Goal: Task Accomplishment & Management: Use online tool/utility

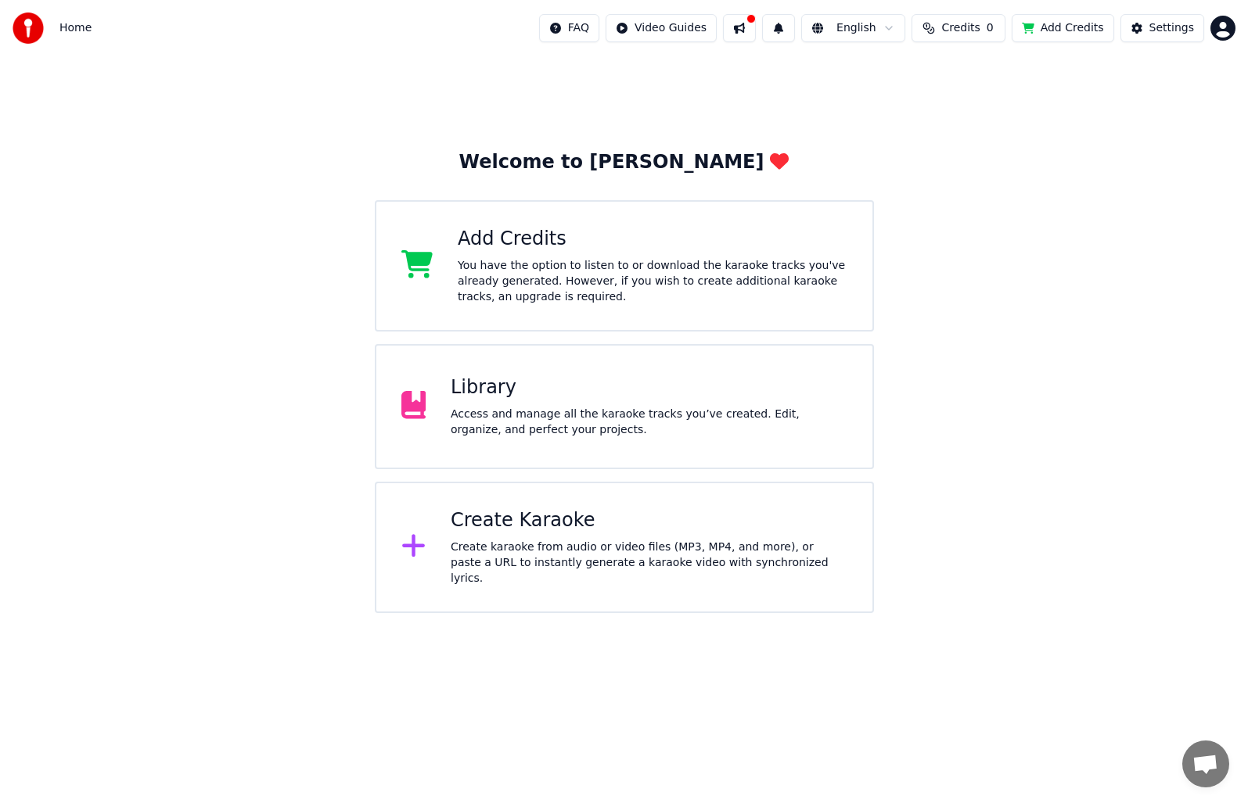
click at [532, 386] on div "Library" at bounding box center [649, 387] width 397 height 25
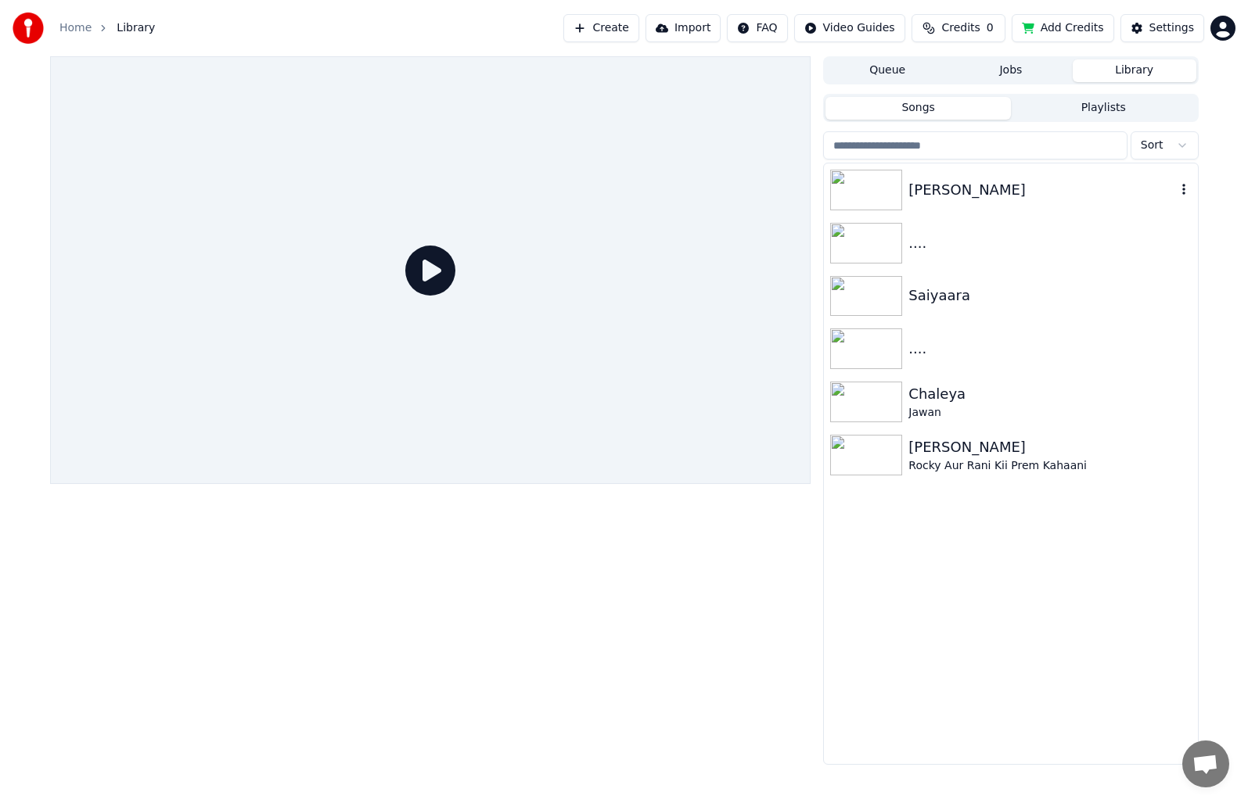
click at [871, 203] on img at bounding box center [866, 190] width 72 height 41
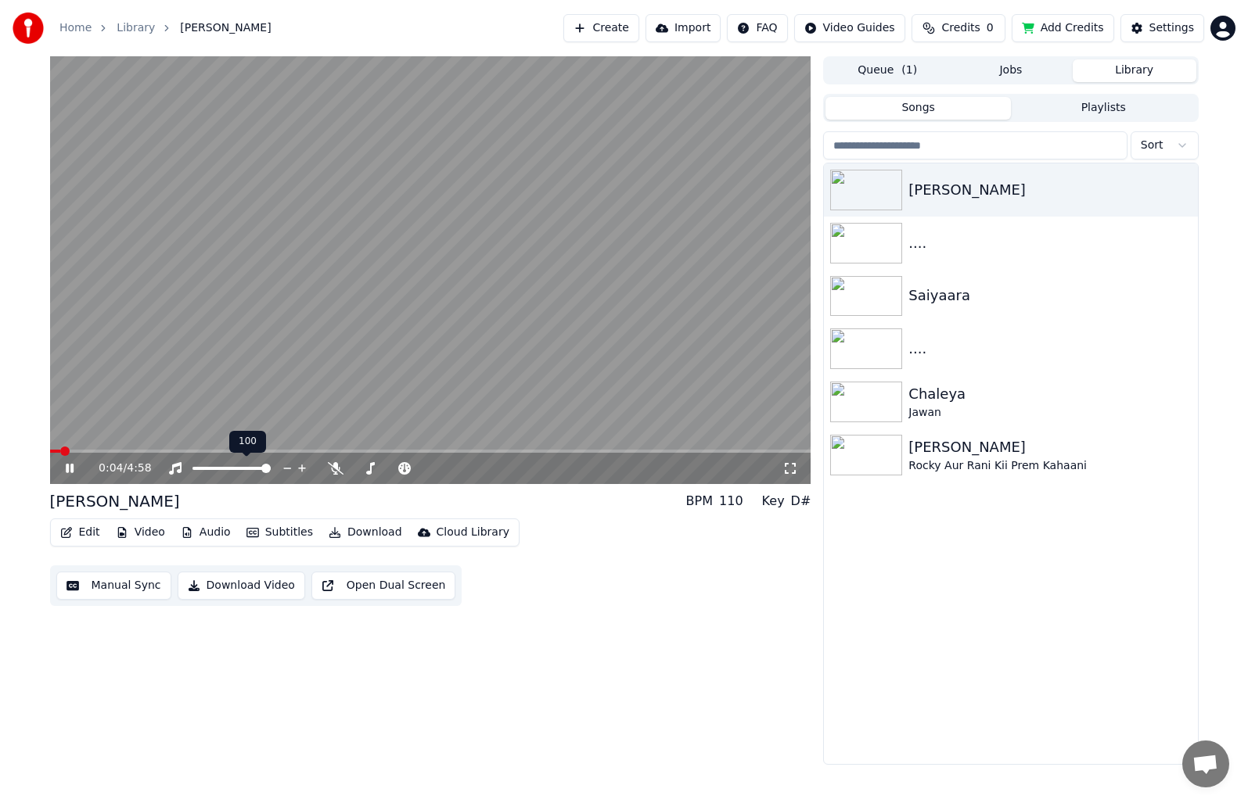
click at [250, 471] on div at bounding box center [246, 469] width 126 height 16
click at [245, 468] on span at bounding box center [231, 468] width 78 height 3
click at [339, 467] on icon at bounding box center [336, 468] width 16 height 13
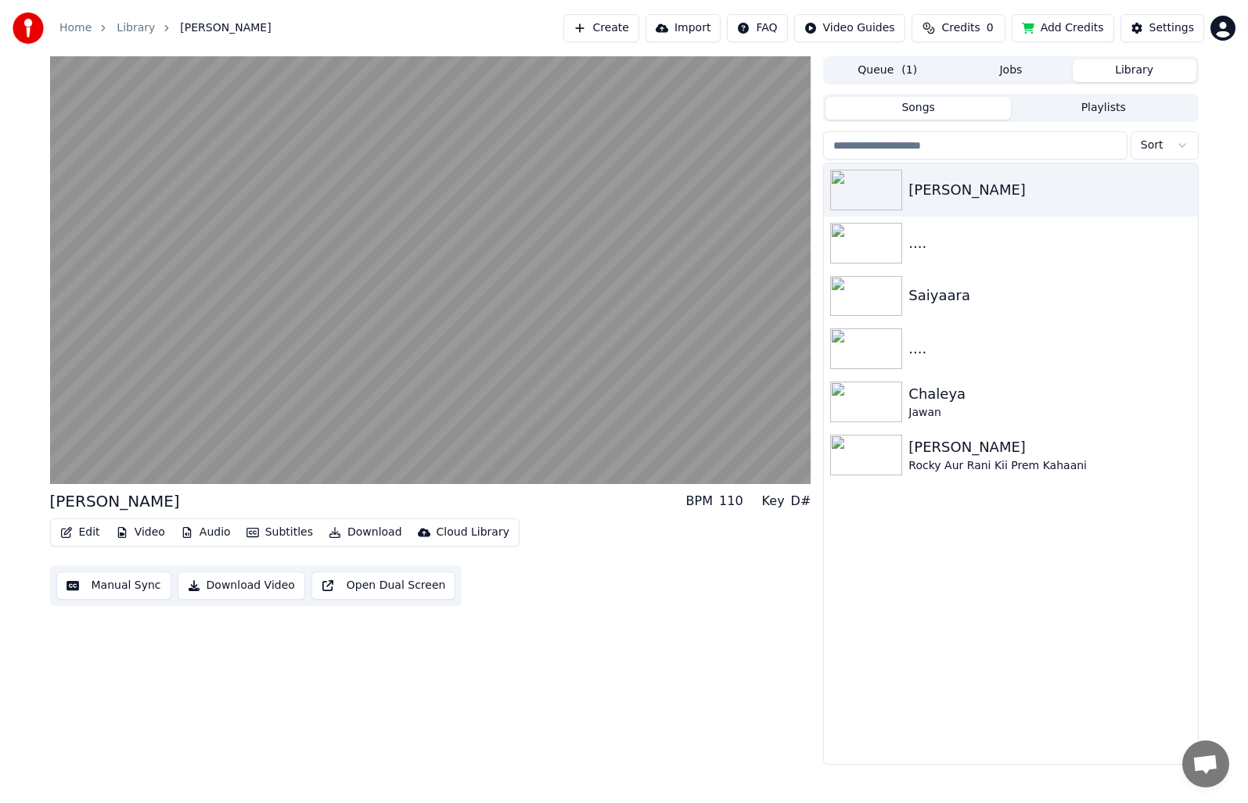
click at [193, 537] on button "Audio" at bounding box center [205, 533] width 63 height 22
click at [80, 529] on button "Edit" at bounding box center [80, 533] width 52 height 22
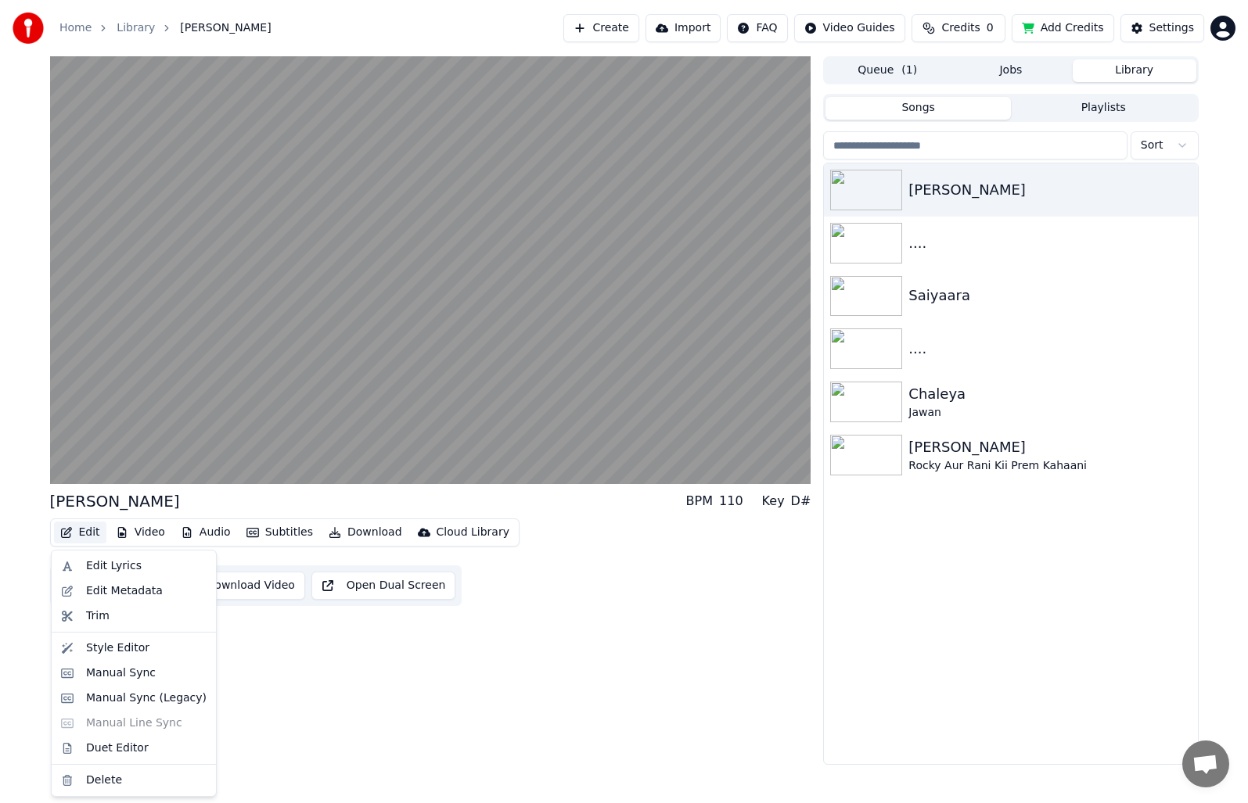
click at [81, 533] on button "Edit" at bounding box center [80, 533] width 52 height 22
click at [92, 568] on div "Edit Lyrics" at bounding box center [114, 567] width 56 height 16
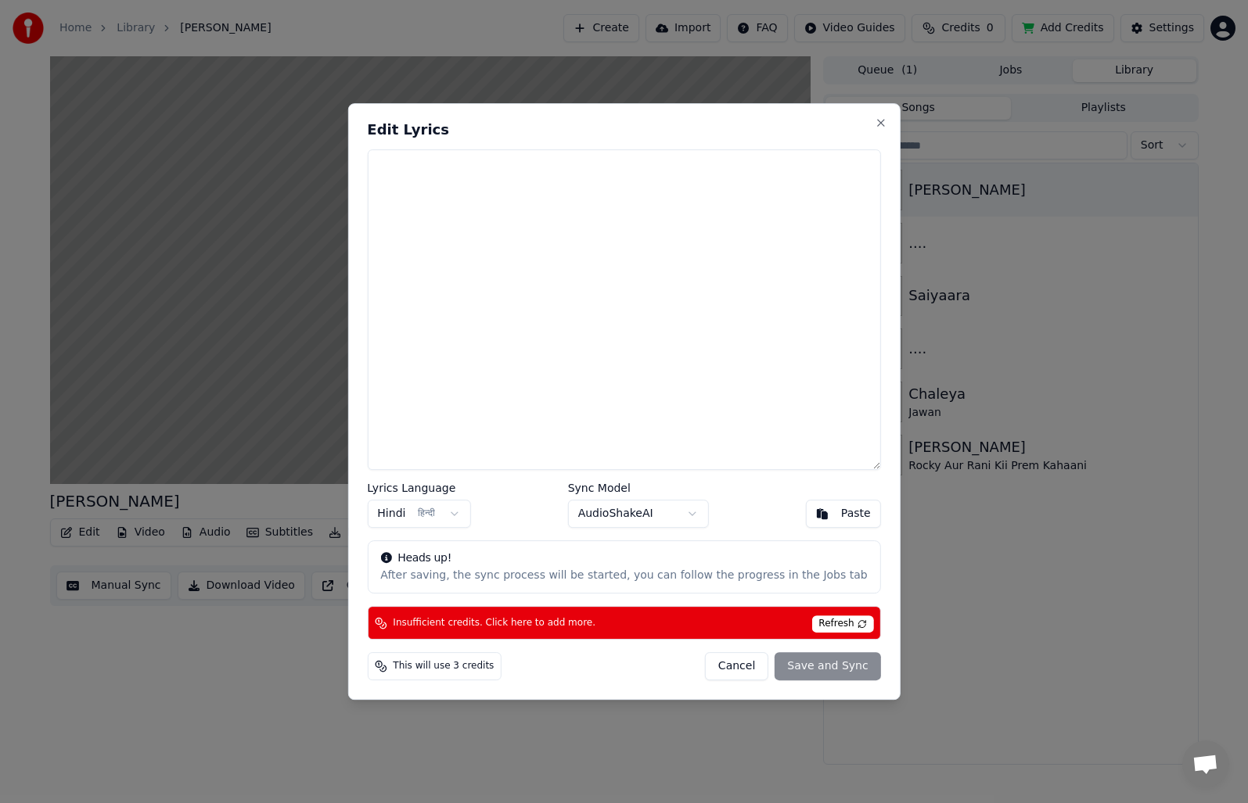
click at [812, 622] on span "Refresh" at bounding box center [842, 624] width 62 height 17
click at [727, 669] on button "Cancel" at bounding box center [736, 666] width 63 height 28
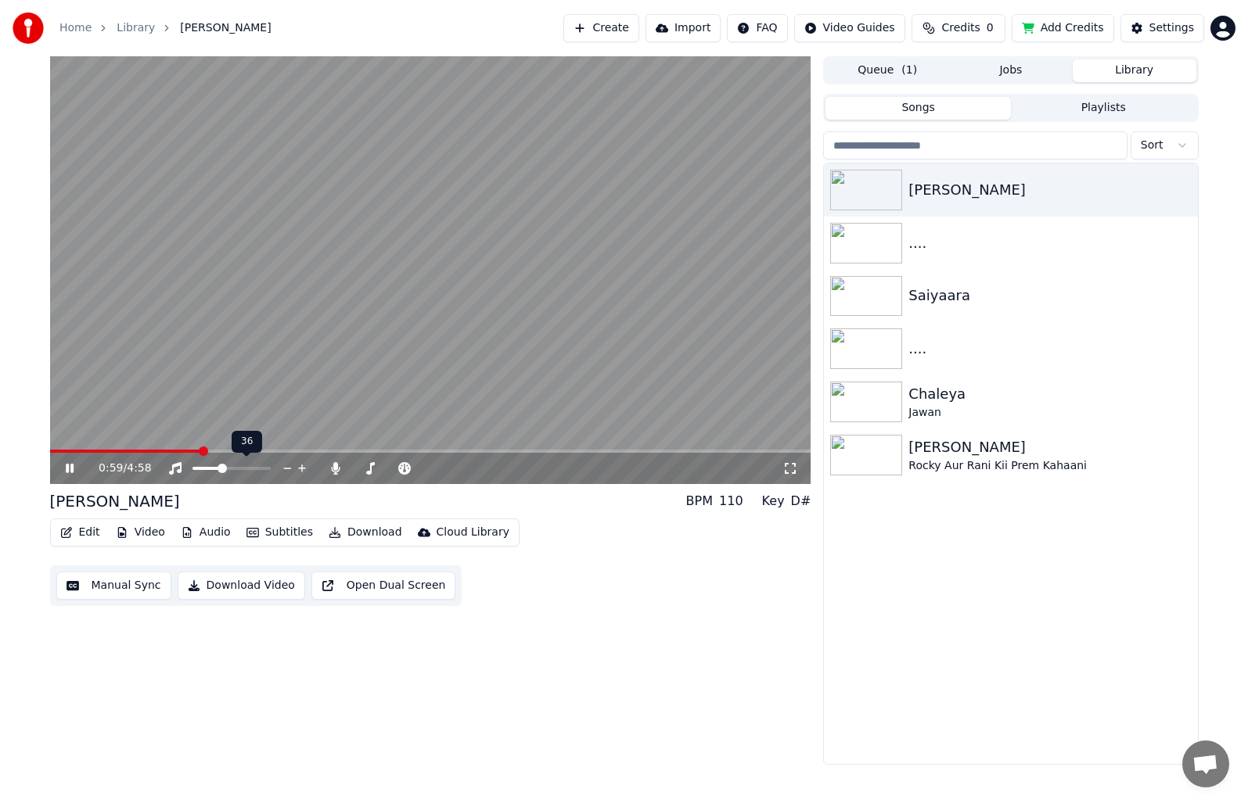
click at [221, 469] on span at bounding box center [221, 468] width 9 height 9
click at [860, 249] on img at bounding box center [866, 243] width 72 height 41
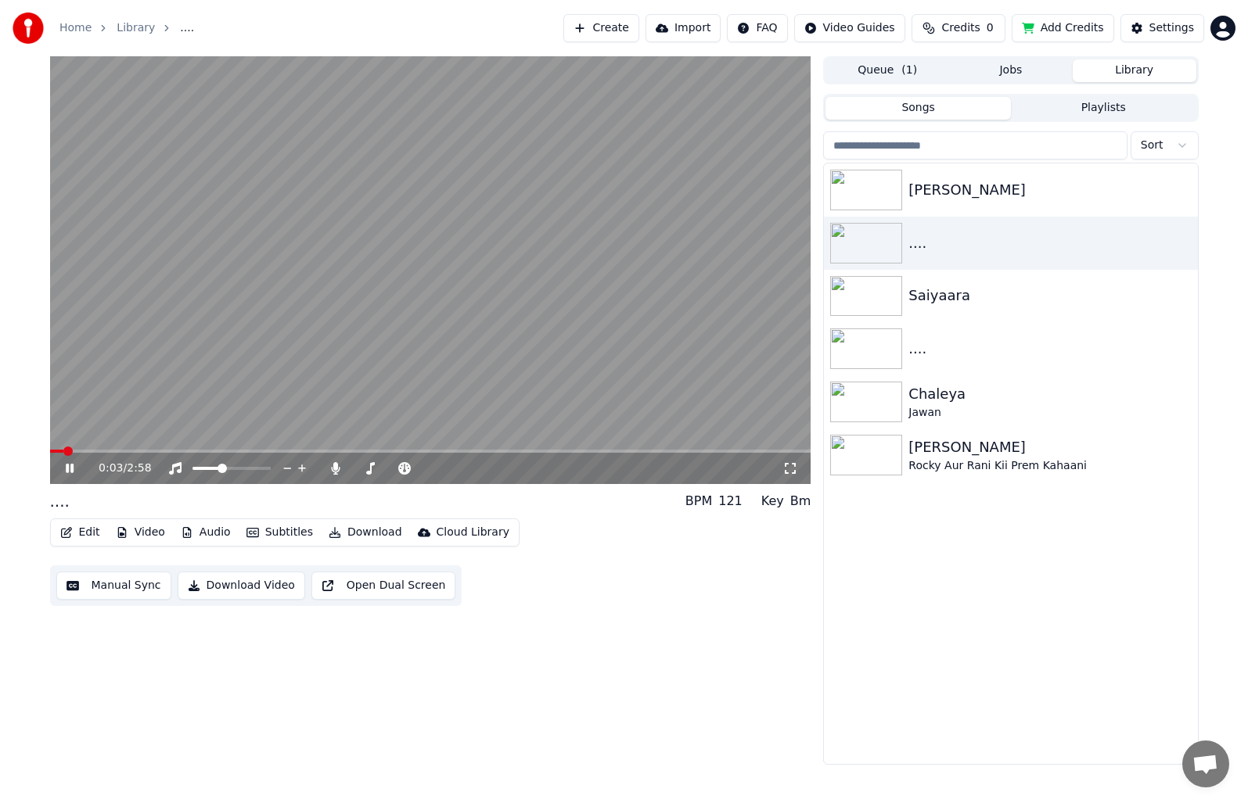
click at [74, 448] on video at bounding box center [430, 270] width 761 height 428
click at [63, 451] on span at bounding box center [67, 451] width 9 height 9
click at [61, 469] on div "0:02 / 2:58" at bounding box center [430, 469] width 749 height 16
click at [65, 467] on icon at bounding box center [69, 468] width 9 height 11
click at [224, 464] on div at bounding box center [246, 469] width 126 height 16
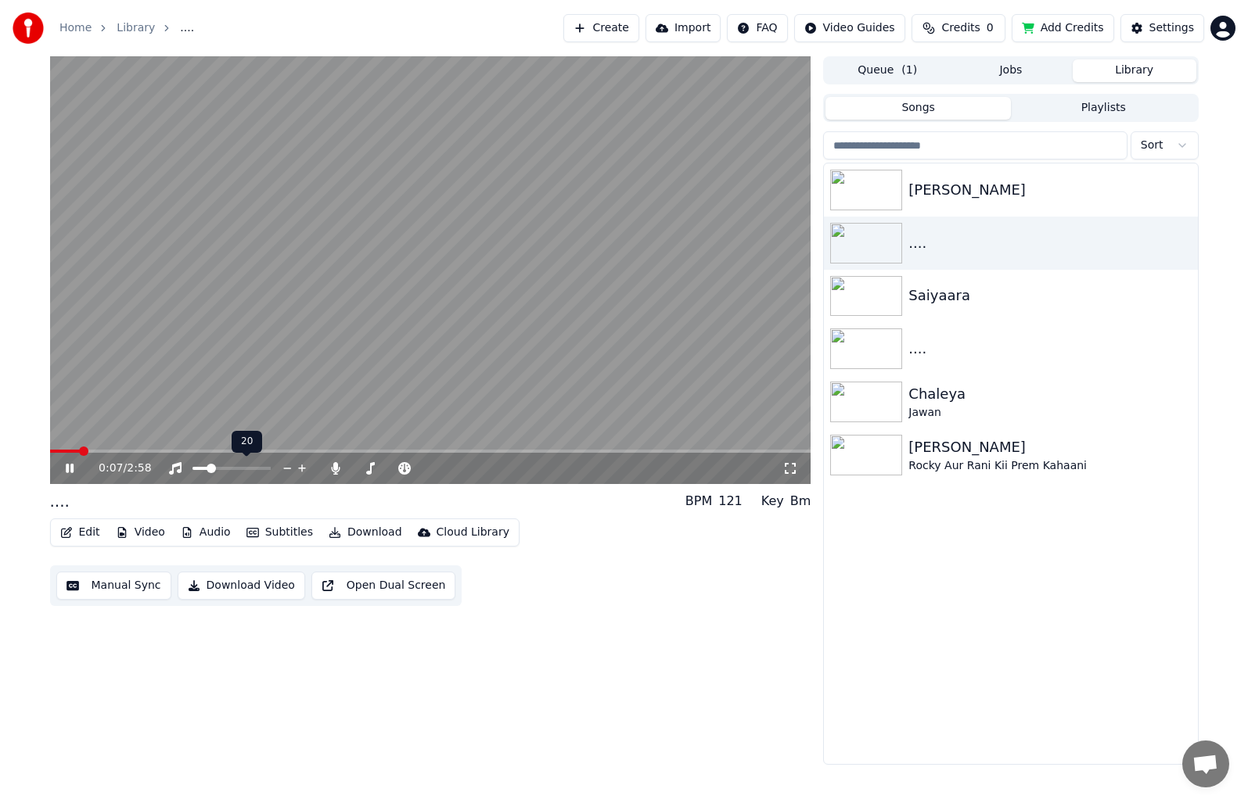
click at [208, 466] on span at bounding box center [211, 468] width 9 height 9
click at [194, 466] on span at bounding box center [198, 468] width 9 height 9
click at [383, 470] on span at bounding box center [383, 468] width 9 height 9
drag, startPoint x: 206, startPoint y: 466, endPoint x: 227, endPoint y: 468, distance: 21.2
click at [227, 468] on div at bounding box center [246, 469] width 126 height 16
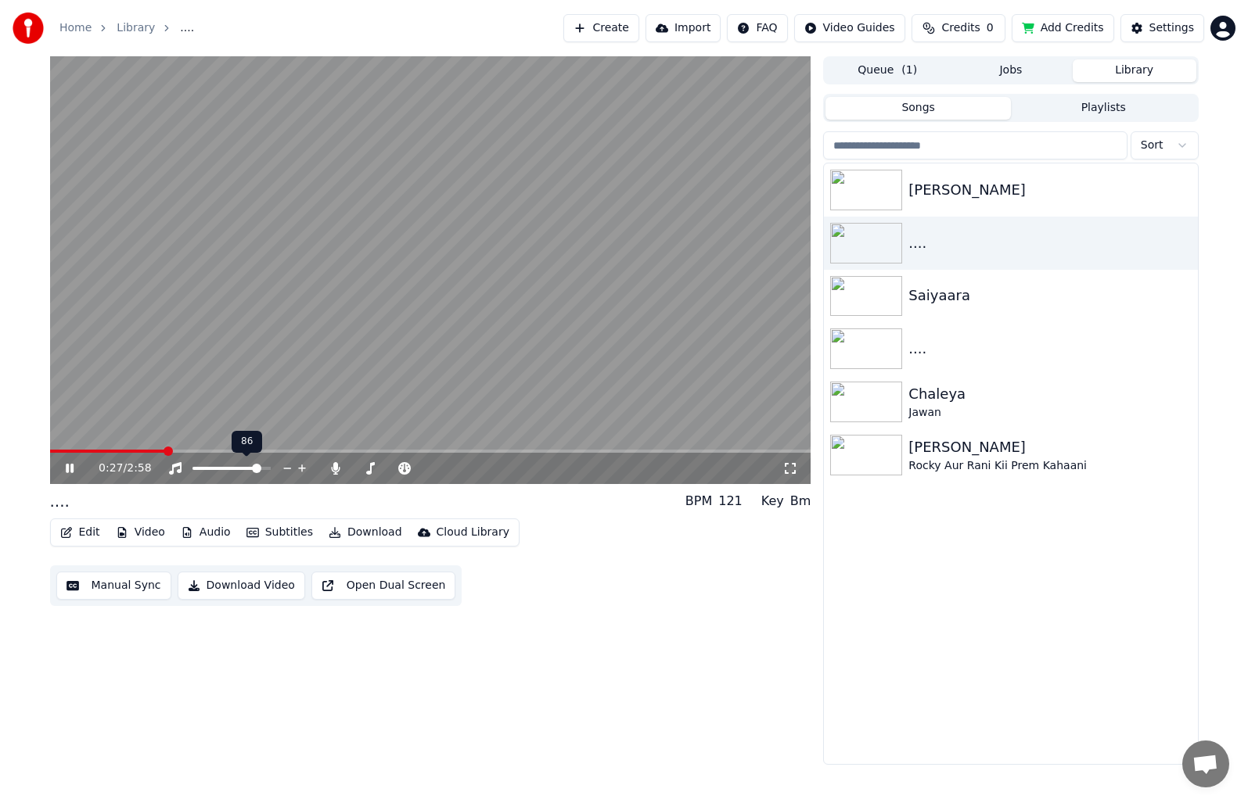
click at [260, 467] on span at bounding box center [256, 468] width 9 height 9
click at [402, 468] on span at bounding box center [401, 468] width 9 height 9
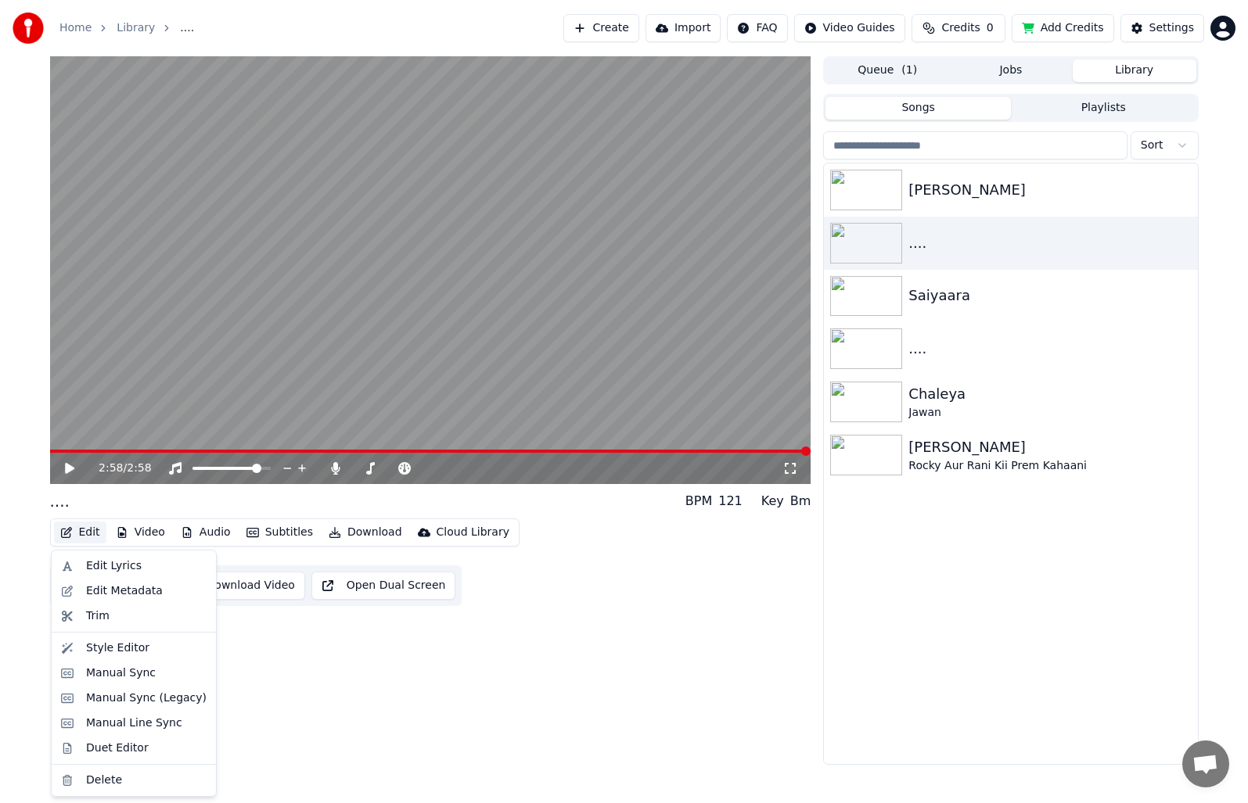
click at [91, 530] on button "Edit" at bounding box center [80, 533] width 52 height 22
click at [106, 567] on div "Edit Lyrics" at bounding box center [114, 567] width 56 height 16
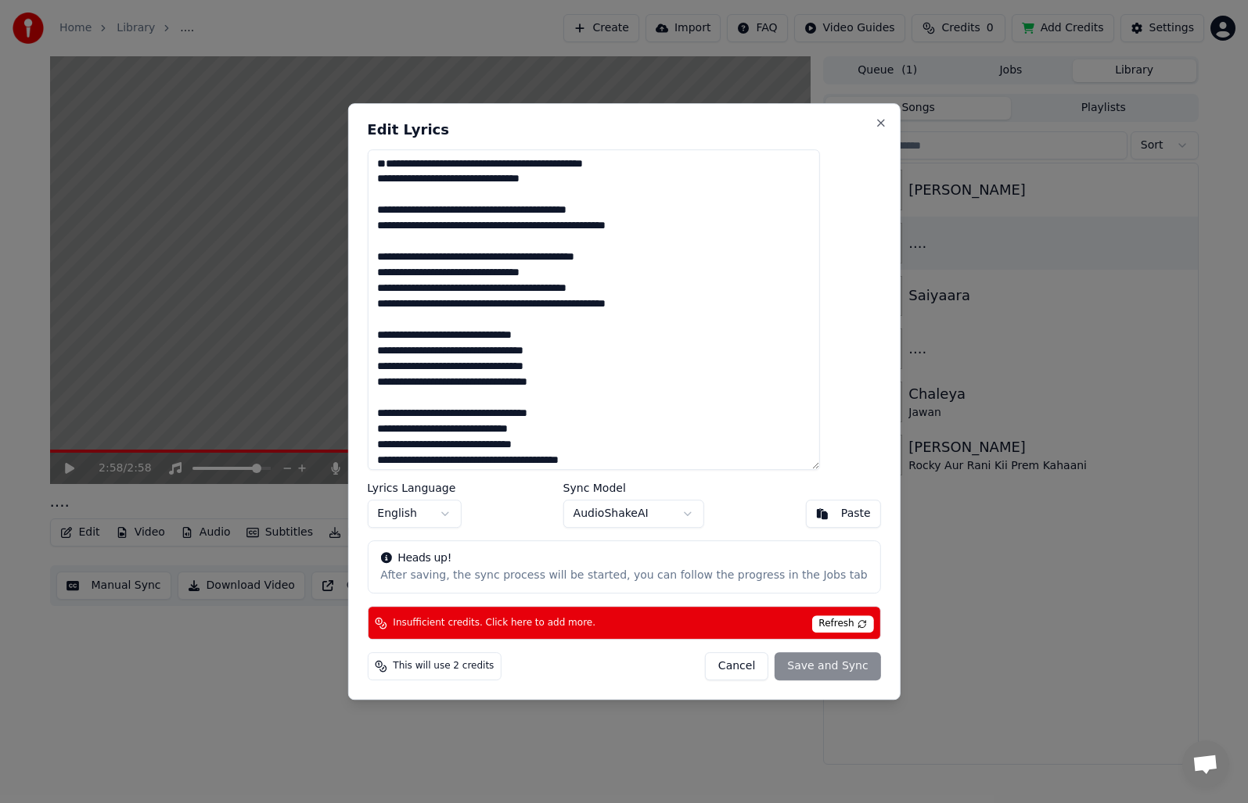
drag, startPoint x: 683, startPoint y: 258, endPoint x: 556, endPoint y: 264, distance: 126.8
click at [556, 264] on textarea at bounding box center [593, 309] width 452 height 321
drag, startPoint x: 683, startPoint y: 332, endPoint x: 569, endPoint y: 339, distance: 114.5
click at [568, 339] on textarea at bounding box center [593, 309] width 452 height 321
click at [470, 415] on textarea at bounding box center [593, 309] width 452 height 321
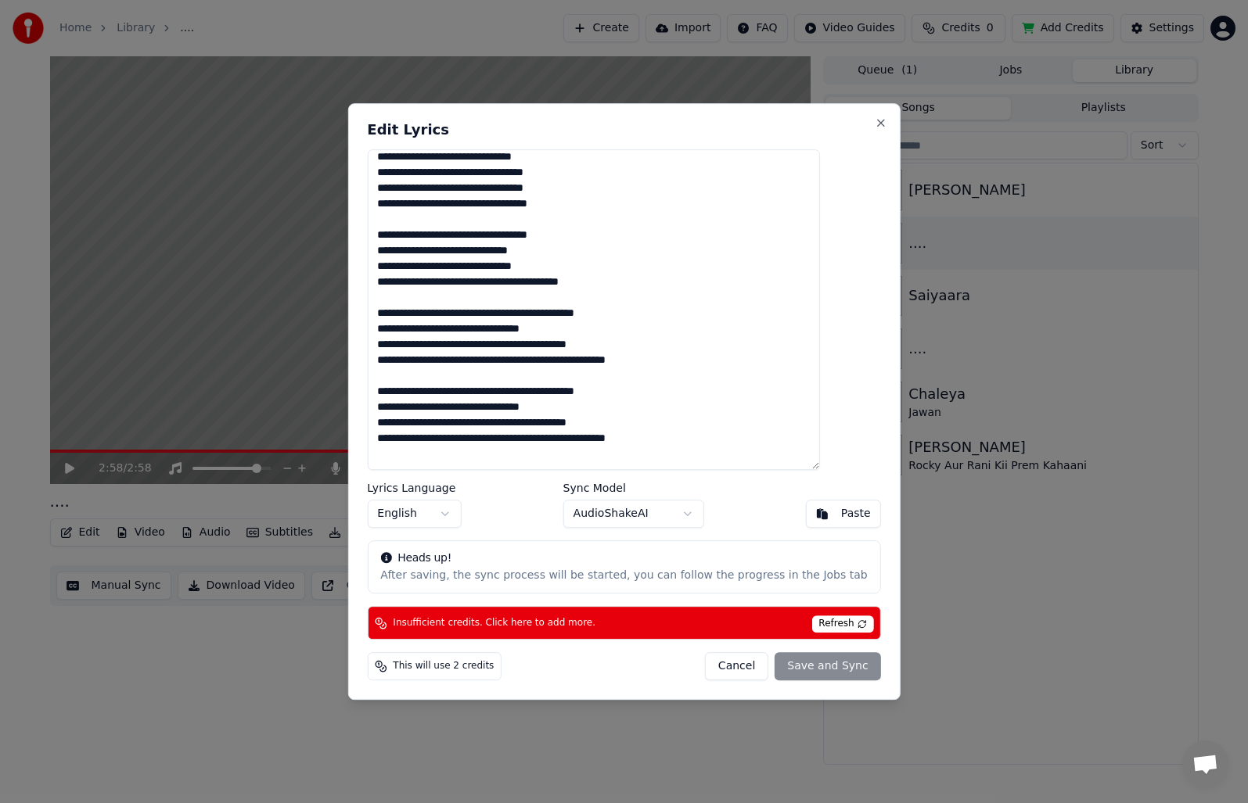
scroll to position [552, 0]
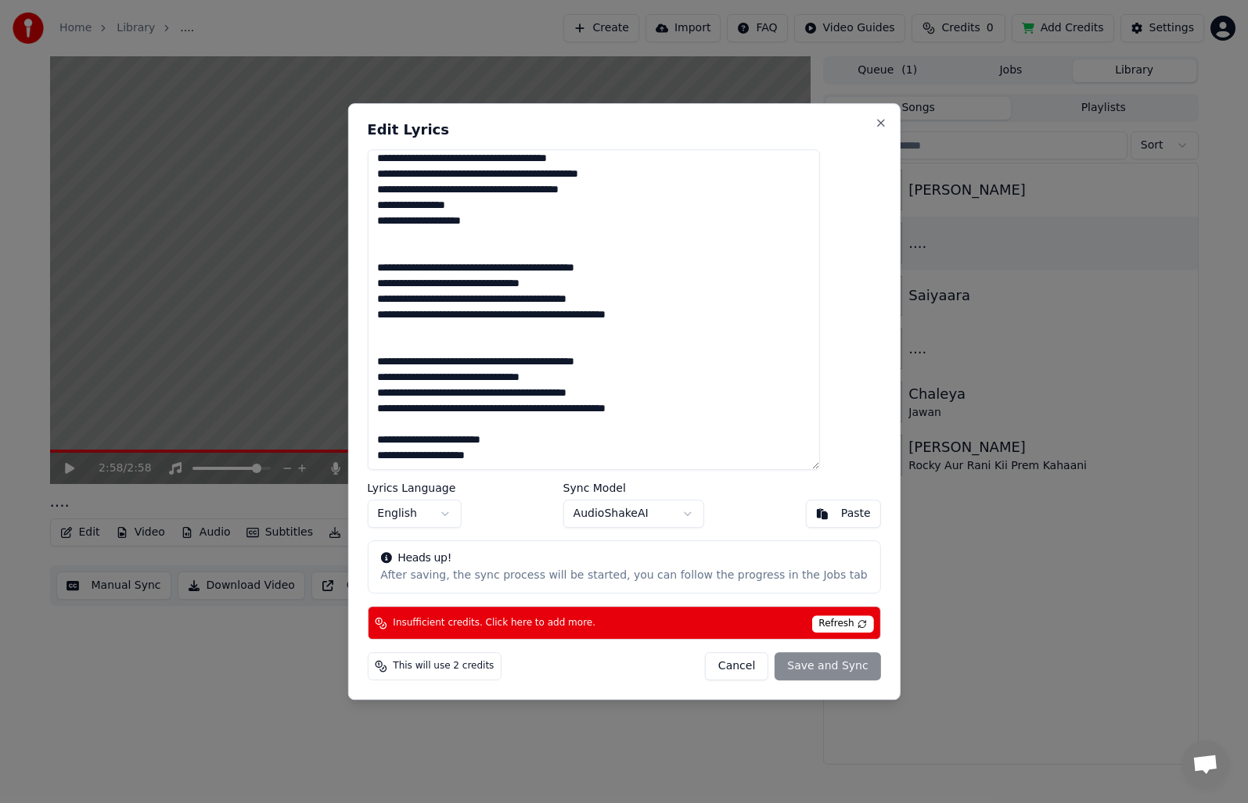
drag, startPoint x: 411, startPoint y: 192, endPoint x: 567, endPoint y: 515, distance: 359.6
click at [567, 515] on div "Edit Lyrics Lyrics Language English Sync Model AudioShakeAI Paste Heads up! Aft…" at bounding box center [623, 402] width 552 height 598
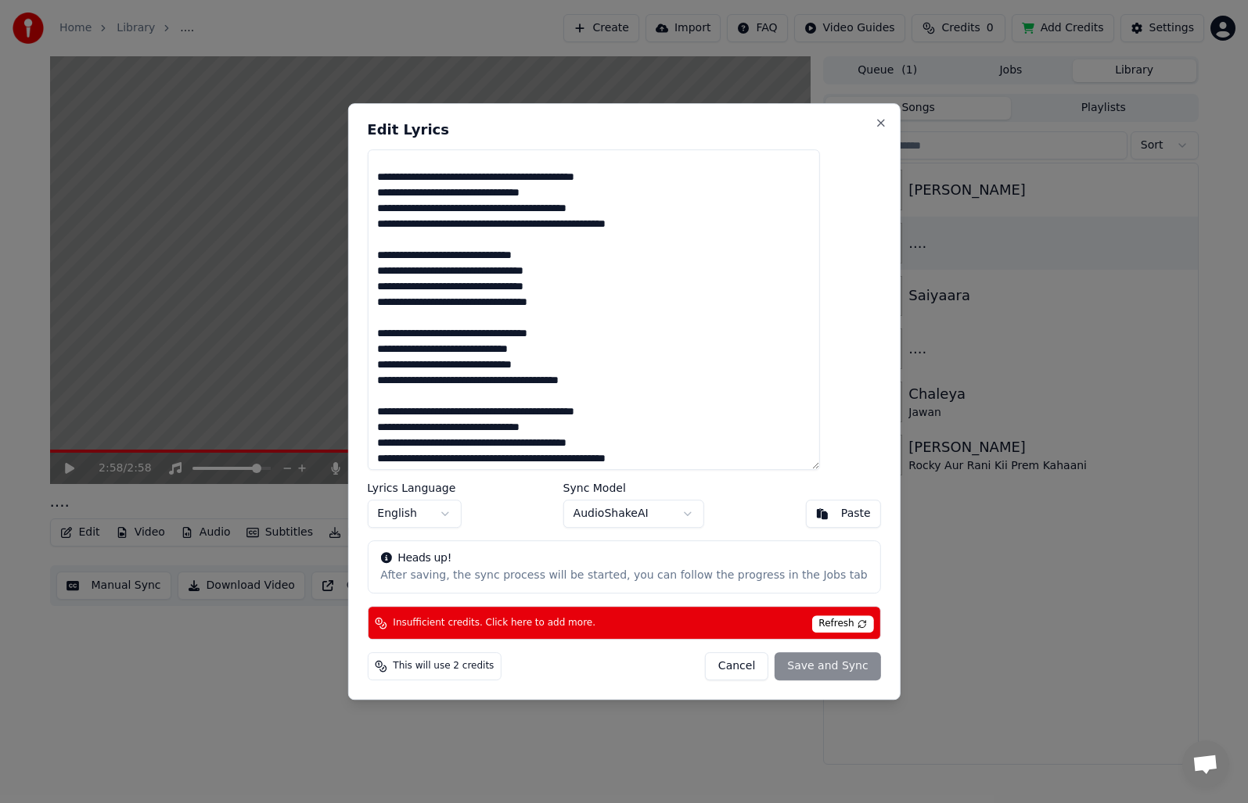
scroll to position [0, 0]
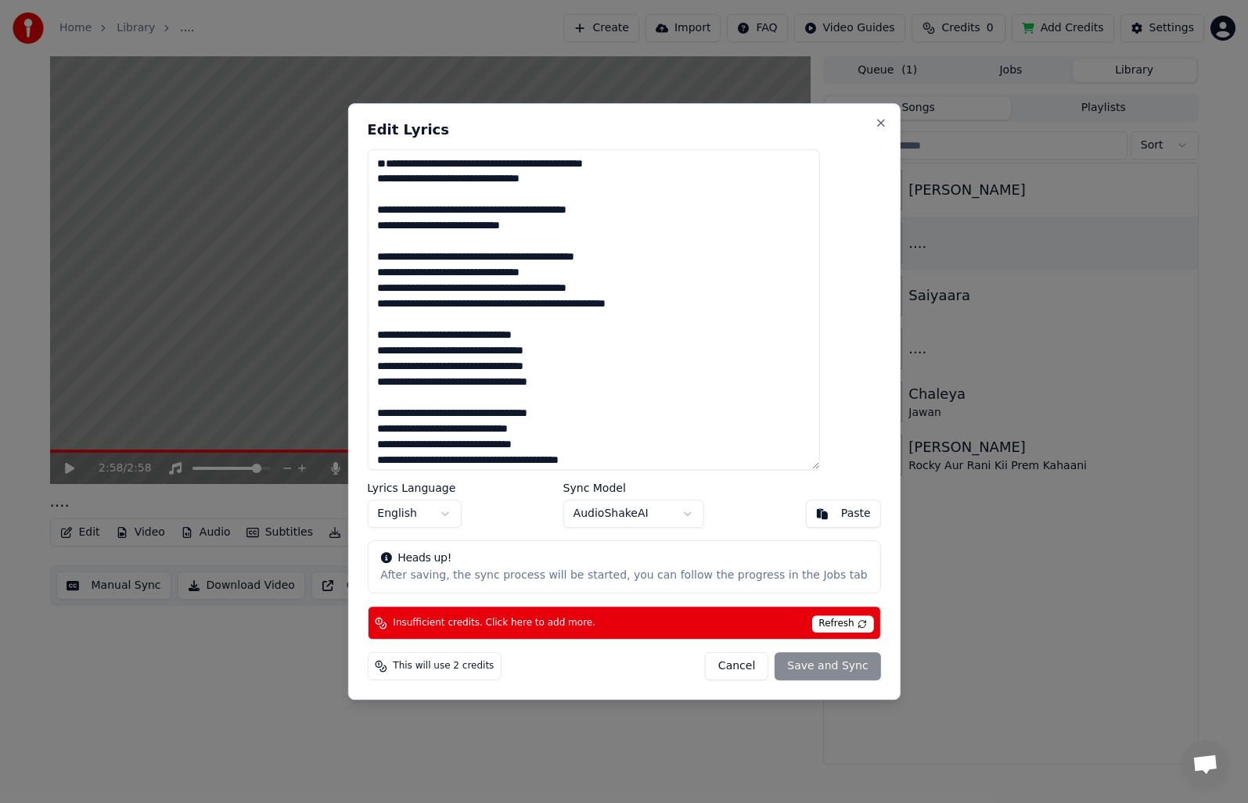
drag, startPoint x: 608, startPoint y: 123, endPoint x: 722, endPoint y: 138, distance: 115.2
click at [722, 138] on div "Edit Lyrics Lyrics Language English Sync Model AudioShakeAI Paste Heads up! Aft…" at bounding box center [623, 402] width 552 height 598
click at [875, 118] on button "Close" at bounding box center [881, 123] width 13 height 13
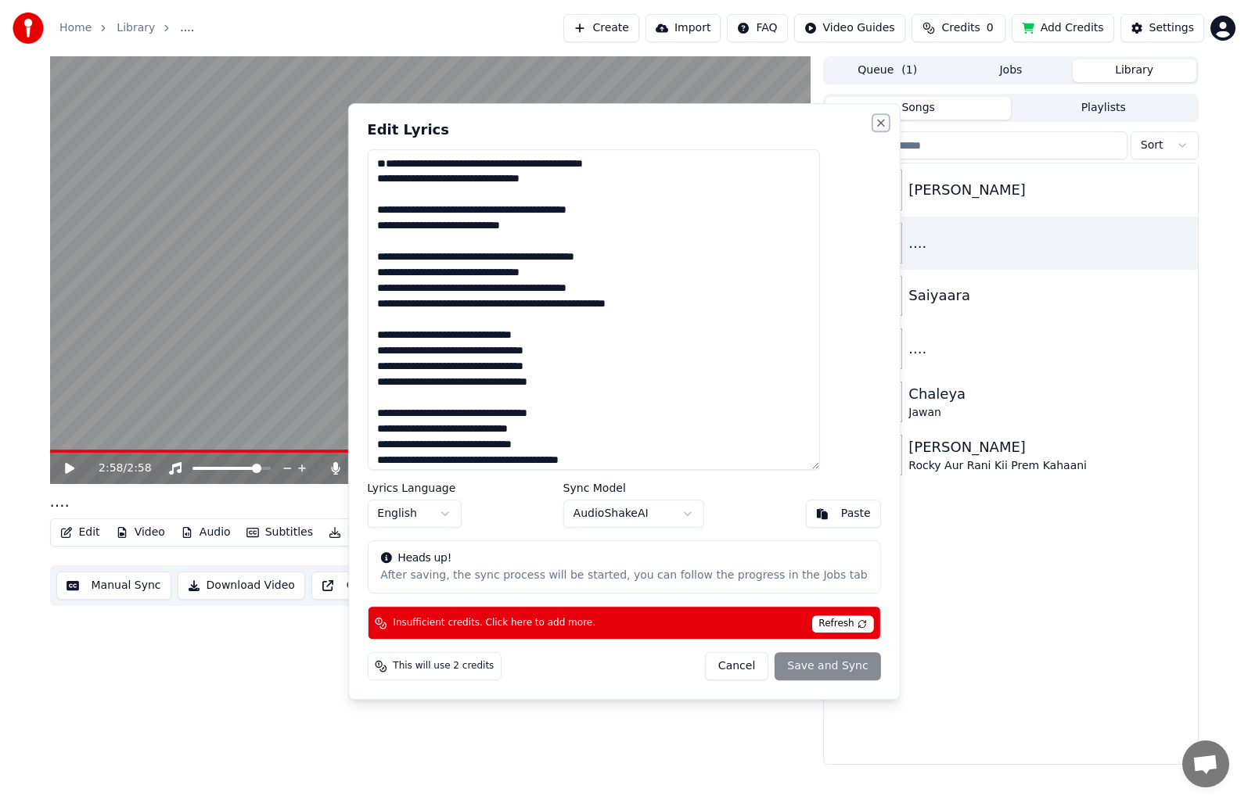
type textarea "**********"
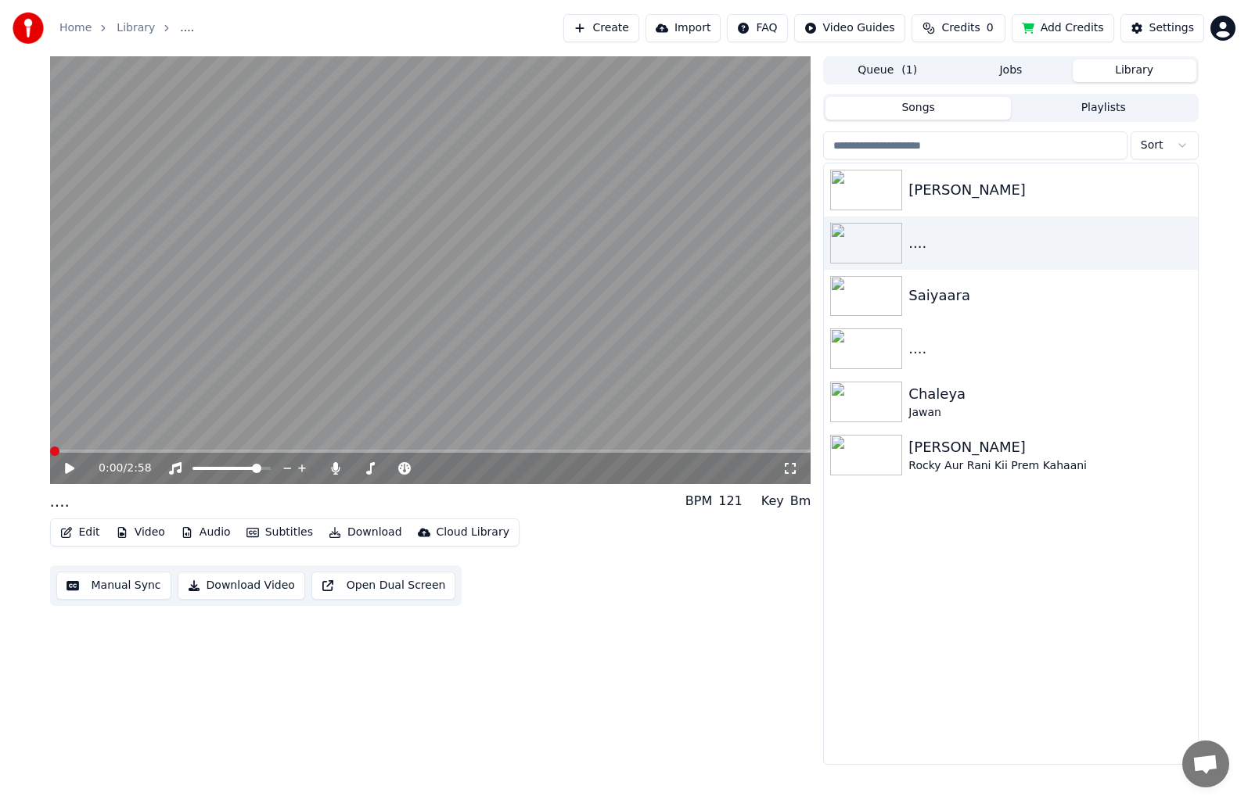
click at [50, 451] on span at bounding box center [54, 451] width 9 height 9
click at [66, 463] on icon at bounding box center [81, 468] width 37 height 13
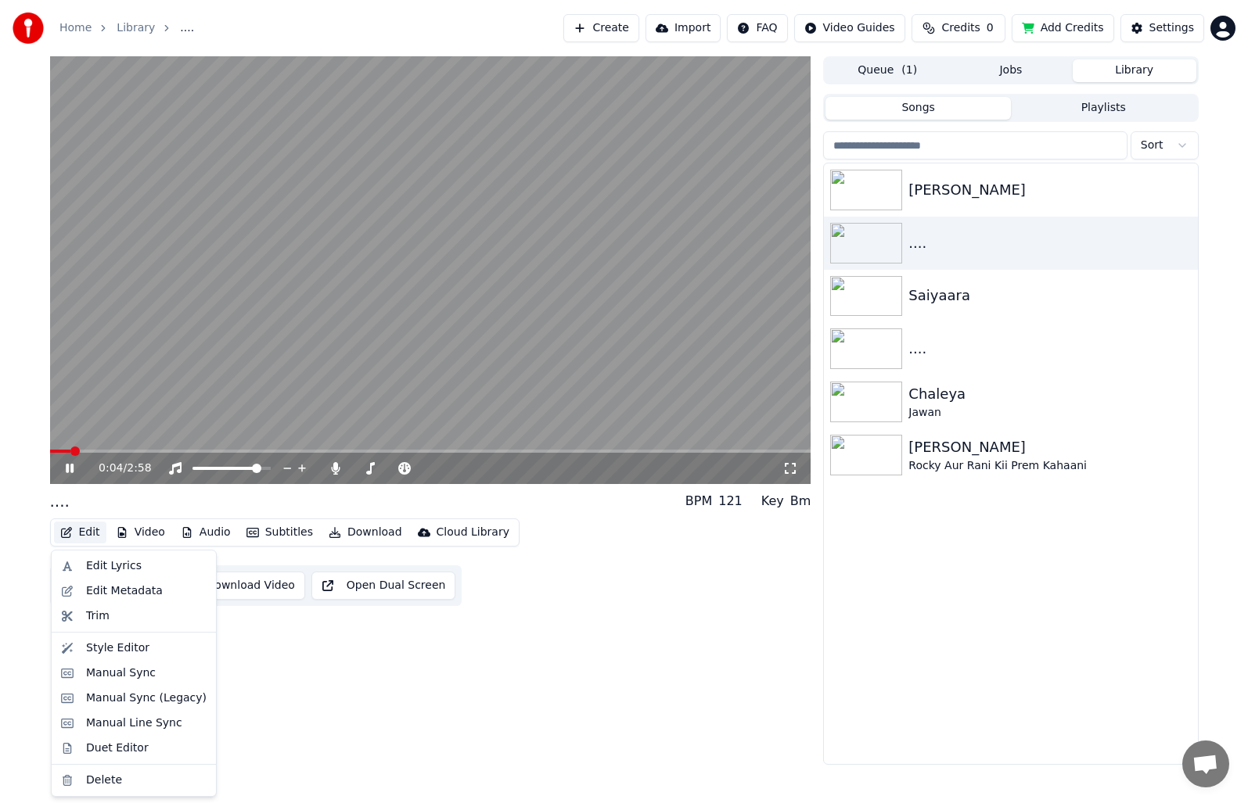
click at [82, 536] on button "Edit" at bounding box center [80, 533] width 52 height 22
click at [102, 573] on div "Edit Lyrics" at bounding box center [114, 567] width 56 height 16
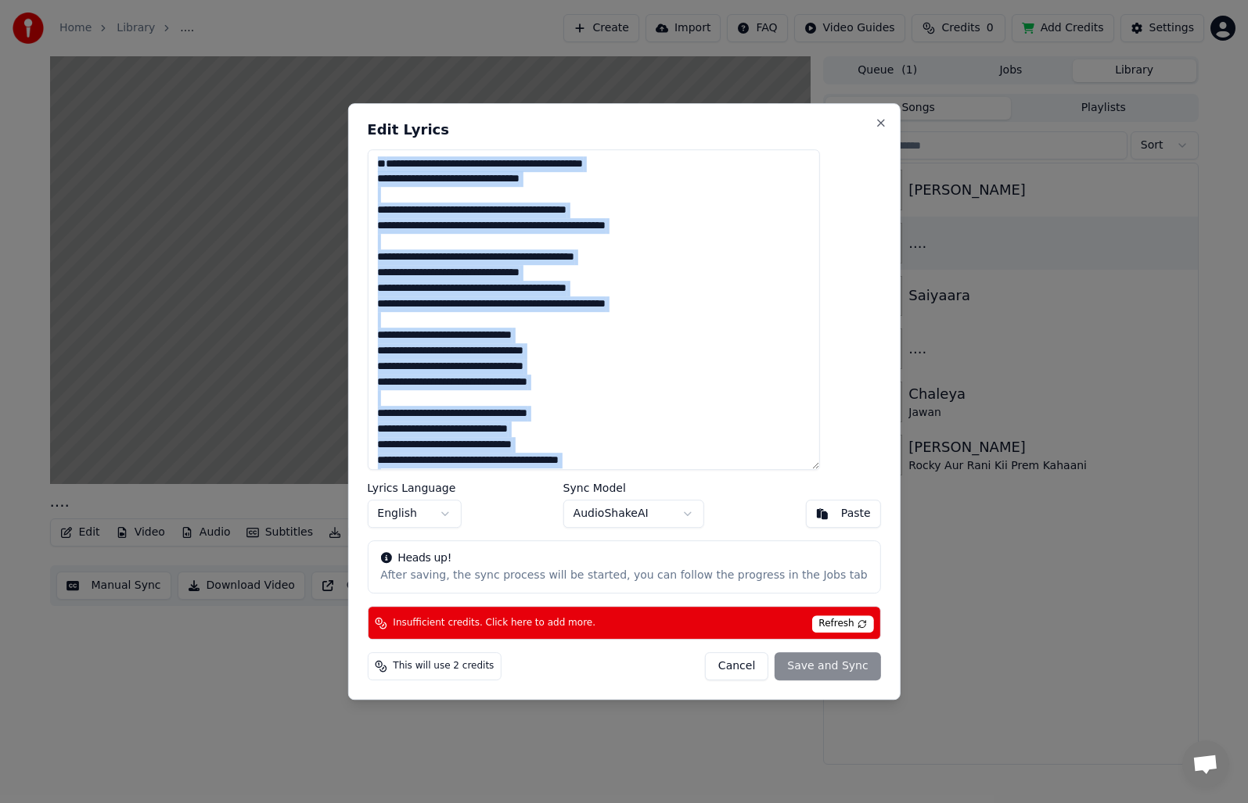
drag, startPoint x: 702, startPoint y: 147, endPoint x: 795, endPoint y: 147, distance: 93.1
click at [795, 147] on div "Edit Lyrics Lyrics Language English Sync Model AudioShakeAI Paste Heads up! Aft…" at bounding box center [623, 402] width 552 height 598
click at [522, 140] on div "Edit Lyrics Lyrics Language English Sync Model AudioShakeAI Paste Heads up! Aft…" at bounding box center [623, 402] width 552 height 598
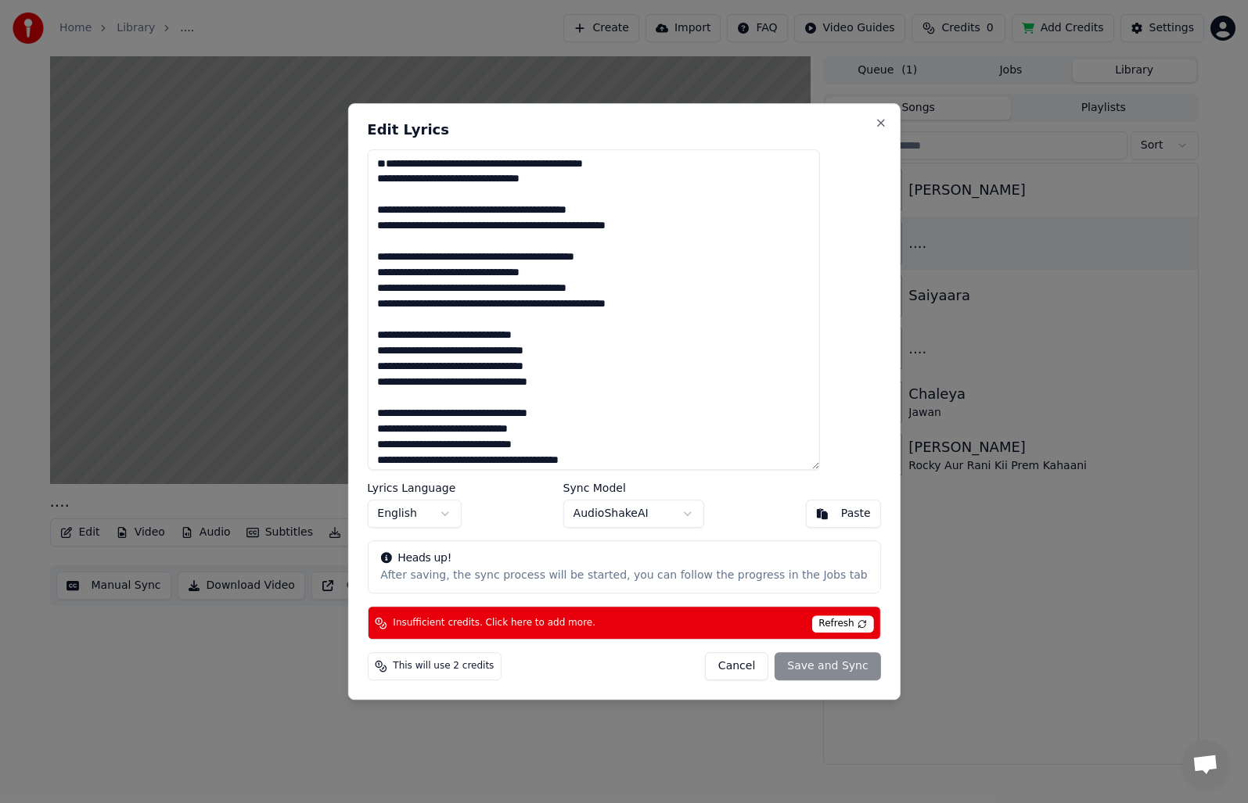
drag, startPoint x: 612, startPoint y: 138, endPoint x: 637, endPoint y: 138, distance: 25.0
click at [637, 138] on div "Edit Lyrics Lyrics Language English Sync Model AudioShakeAI Paste Heads up! Aft…" at bounding box center [623, 402] width 552 height 598
drag, startPoint x: 788, startPoint y: 115, endPoint x: 652, endPoint y: 110, distance: 135.4
click at [871, 131] on body "Home Library .... Create Import FAQ Video Guides Credits 0 Add Credits Settings…" at bounding box center [624, 401] width 1248 height 803
drag, startPoint x: 642, startPoint y: 110, endPoint x: 552, endPoint y: 143, distance: 96.0
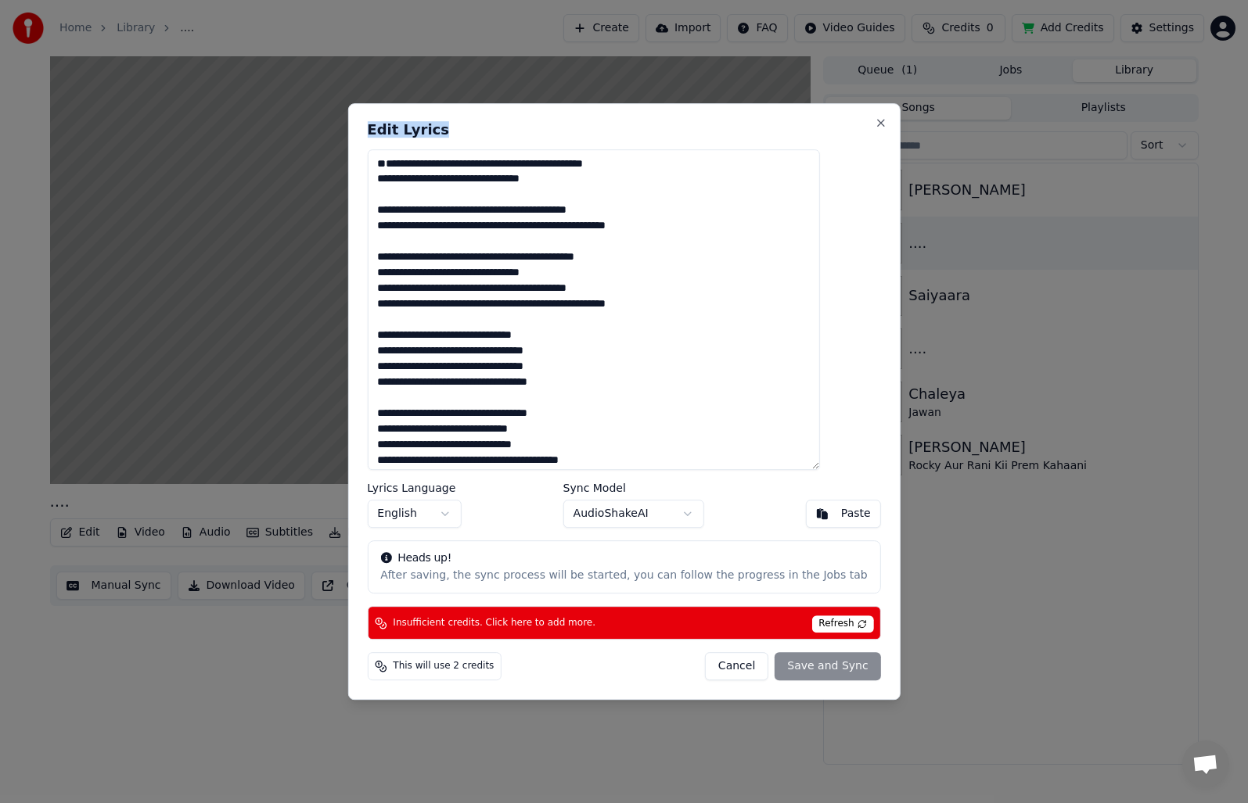
click at [643, 110] on div "Edit Lyrics Lyrics Language English Sync Model AudioShakeAI Paste Heads up! Aft…" at bounding box center [623, 402] width 552 height 598
drag, startPoint x: 560, startPoint y: 663, endPoint x: 662, endPoint y: 666, distance: 101.7
click at [662, 666] on div "This will use 2 credits Cancel Save and Sync" at bounding box center [623, 666] width 513 height 28
click at [727, 663] on button "Cancel" at bounding box center [736, 666] width 63 height 28
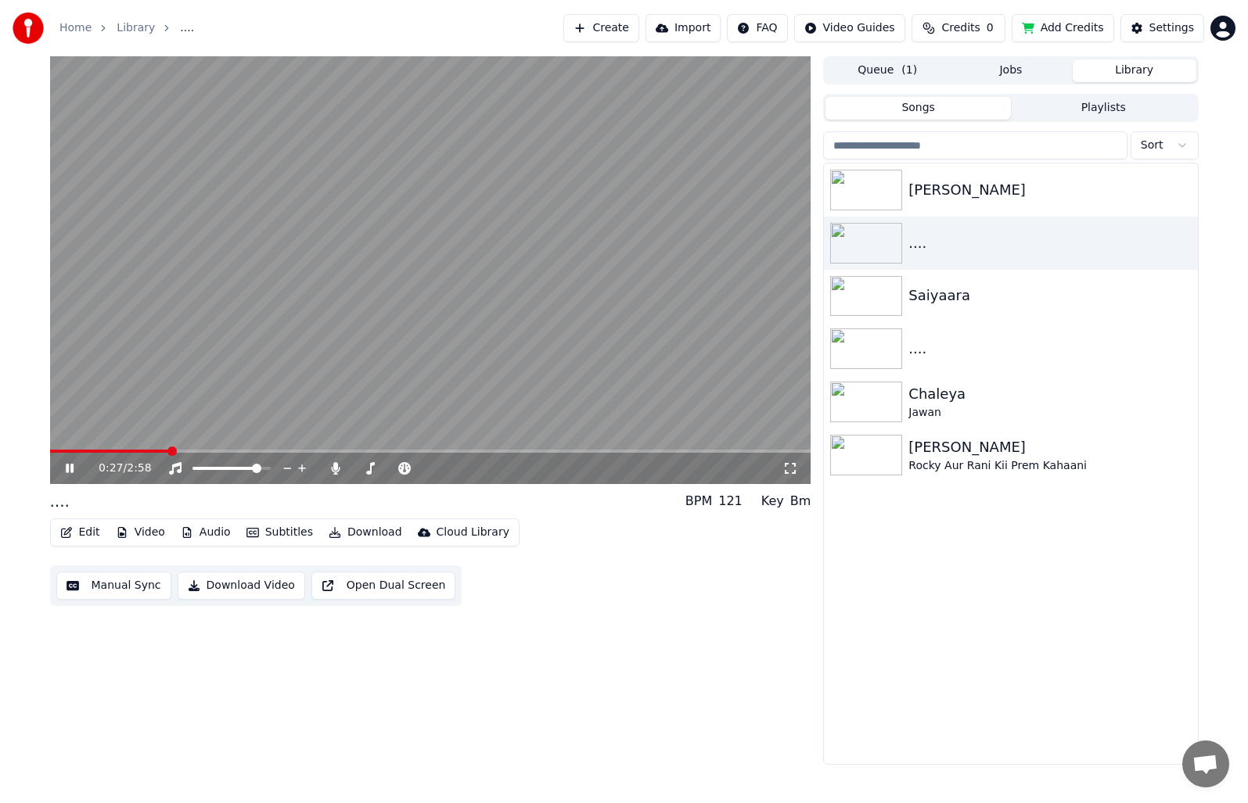
click at [465, 292] on video at bounding box center [430, 270] width 761 height 428
click at [50, 453] on span at bounding box center [54, 451] width 9 height 9
click at [67, 470] on icon at bounding box center [69, 468] width 9 height 11
click at [50, 454] on span at bounding box center [54, 451] width 9 height 9
click at [469, 264] on video at bounding box center [430, 270] width 761 height 428
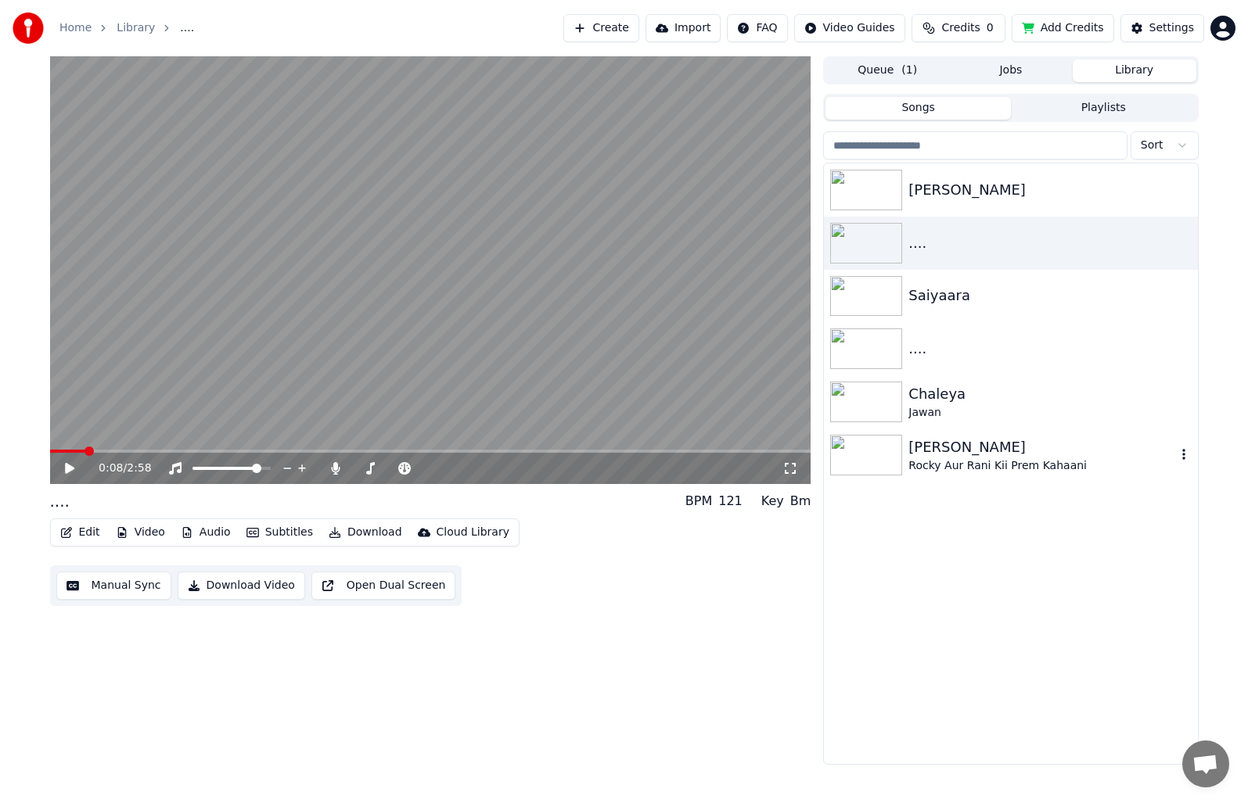
click at [942, 463] on div "Rocky Aur Rani Kii Prem Kahaani" at bounding box center [1041, 466] width 267 height 16
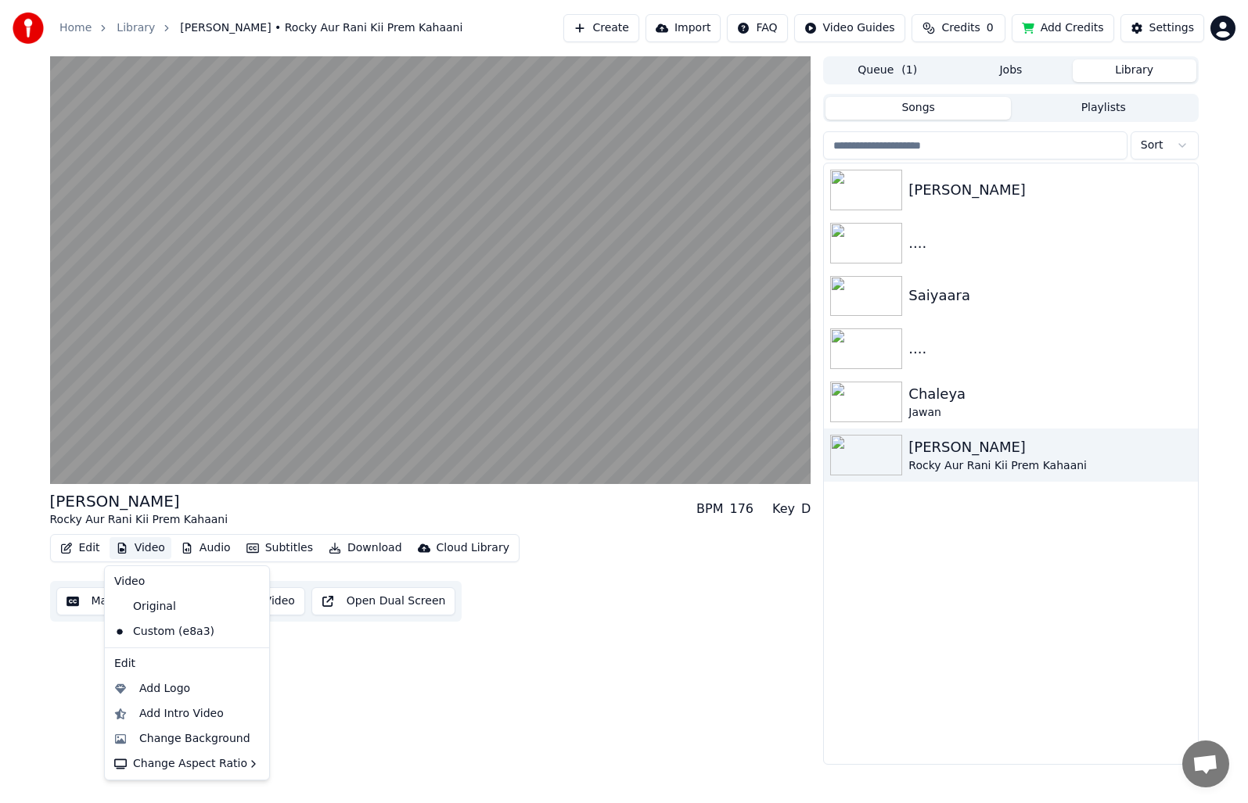
click at [137, 553] on button "Video" at bounding box center [141, 548] width 62 height 22
click at [223, 763] on div "Change Aspect Ratio" at bounding box center [187, 764] width 158 height 25
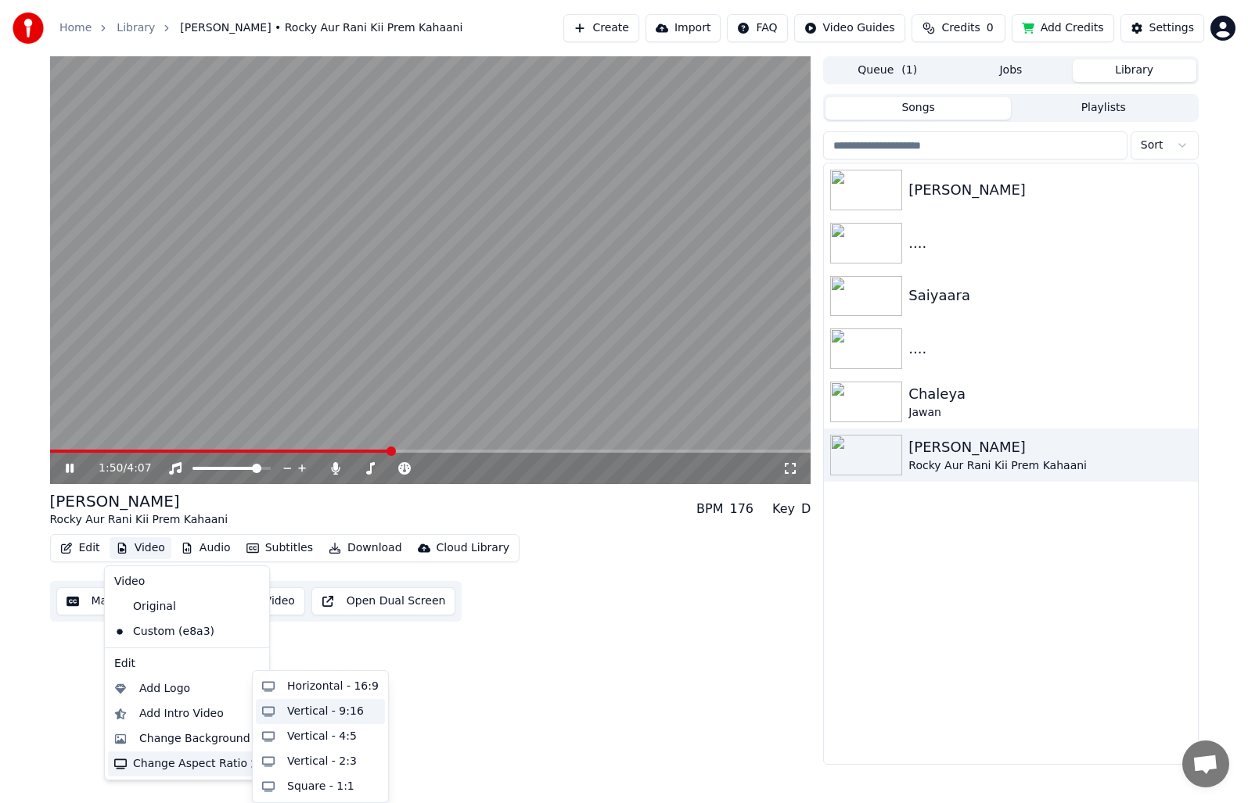
click at [320, 711] on div "Vertical - 9:16" at bounding box center [325, 712] width 77 height 16
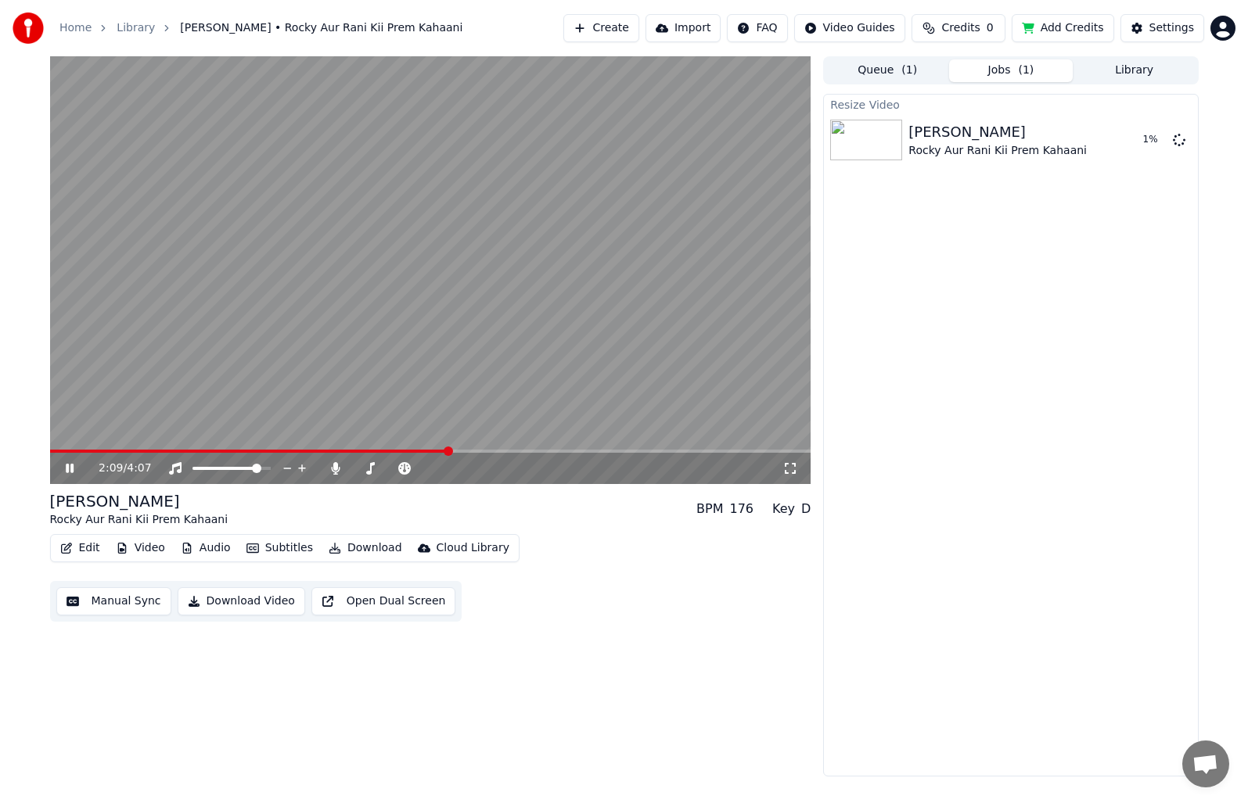
click at [466, 262] on video at bounding box center [430, 270] width 761 height 428
